Goal: Navigation & Orientation: Find specific page/section

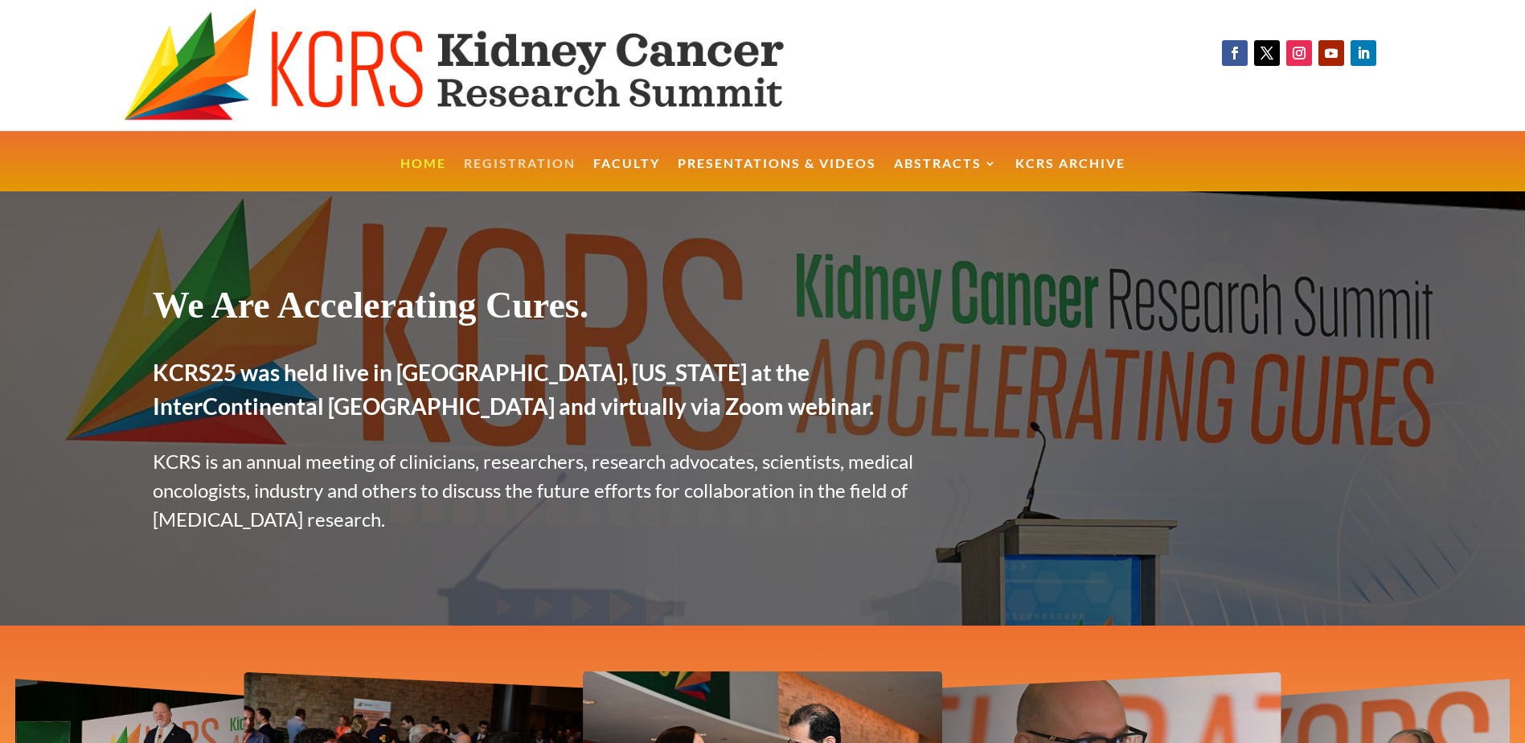
click at [517, 159] on link "Registration" at bounding box center [520, 175] width 112 height 35
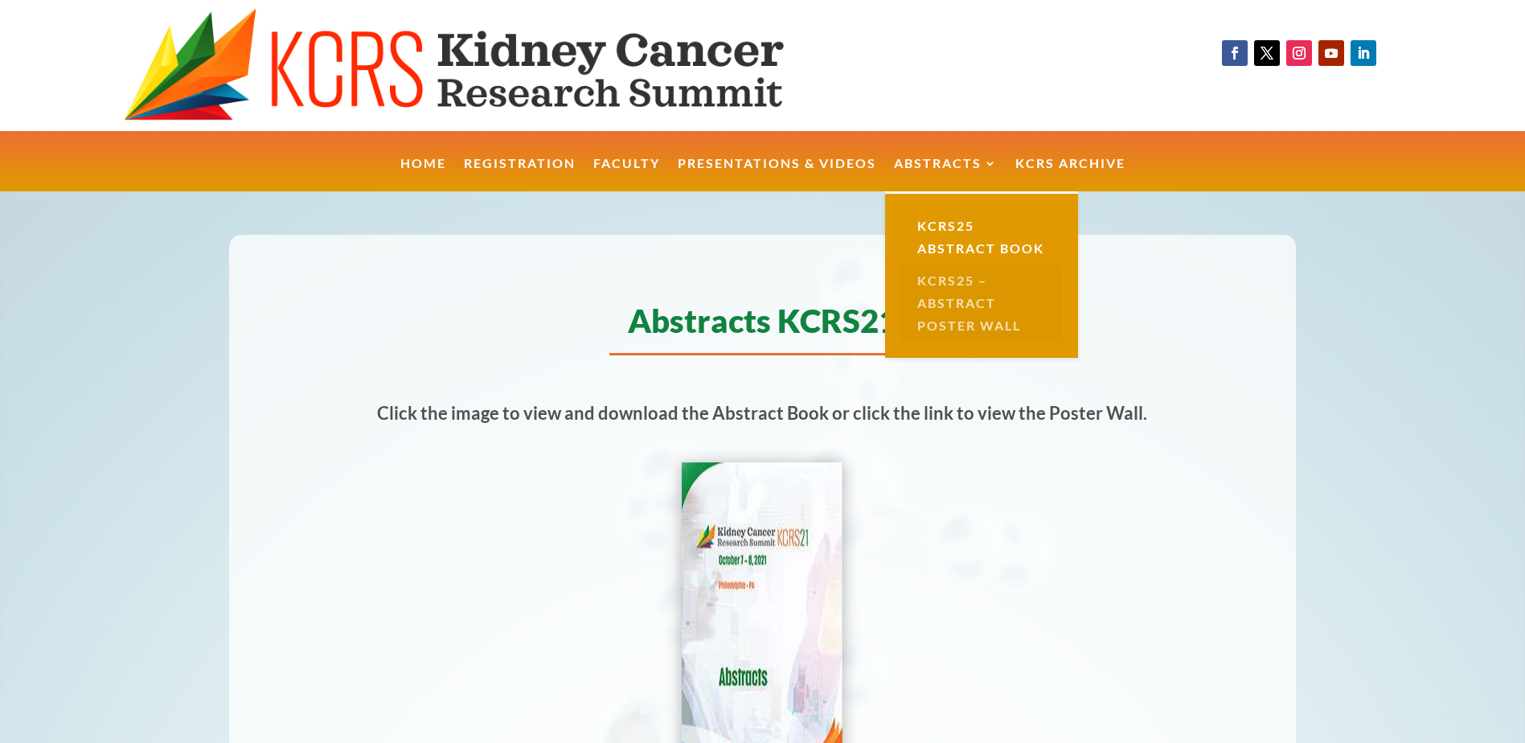
click at [967, 304] on link "KCRS25 – Abstract Poster Wall" at bounding box center [981, 303] width 161 height 77
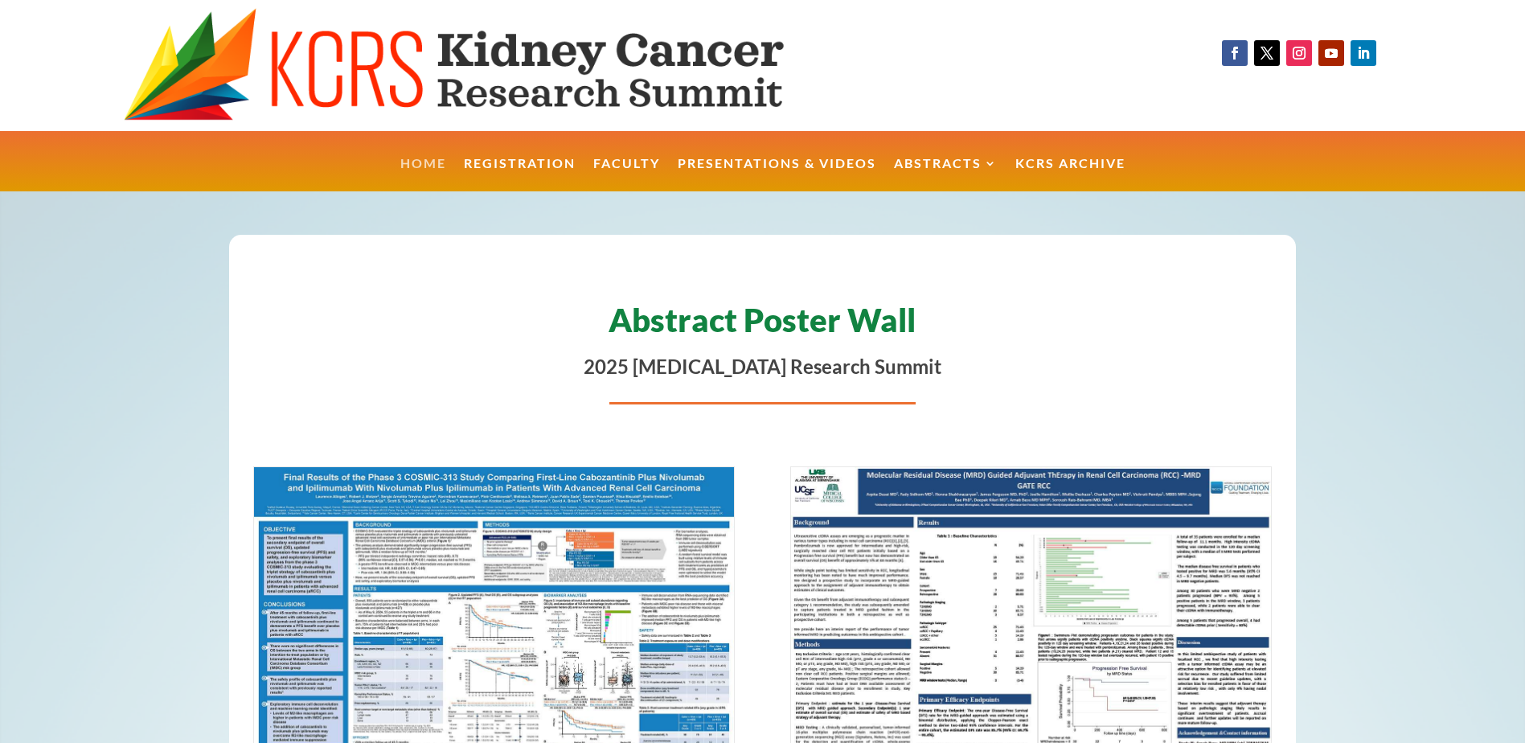
click at [417, 165] on link "Home" at bounding box center [423, 175] width 46 height 35
